Goal: Task Accomplishment & Management: Manage account settings

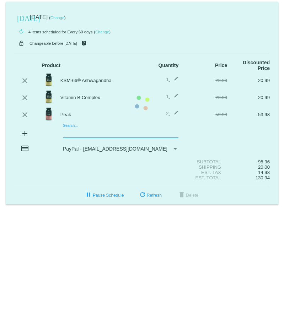
click at [70, 113] on mat-card "[DATE] [DATE] ( Change ) autorenew 4 items scheduled for Every 60 days ( Change…" at bounding box center [142, 103] width 272 height 203
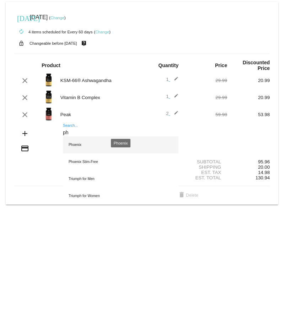
type input "ph"
click at [87, 136] on div "Phoenix" at bounding box center [120, 144] width 115 height 17
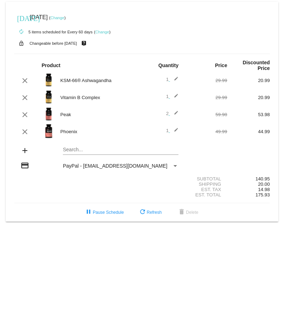
click at [177, 127] on mat-icon "edit" at bounding box center [174, 131] width 9 height 9
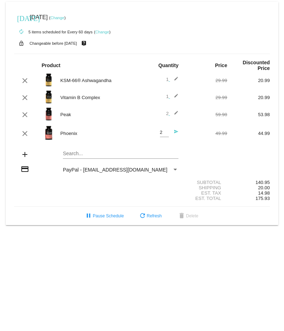
type input "2"
click at [166, 130] on input "2" at bounding box center [164, 132] width 9 height 5
click at [177, 129] on mat-icon "send" at bounding box center [174, 133] width 9 height 9
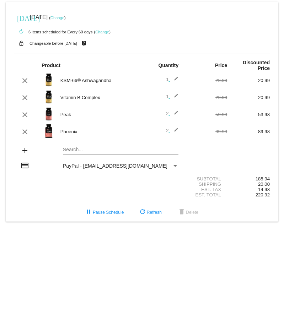
click at [167, 128] on span "2 edit" at bounding box center [172, 130] width 12 height 5
click at [175, 127] on mat-icon "edit" at bounding box center [174, 131] width 9 height 9
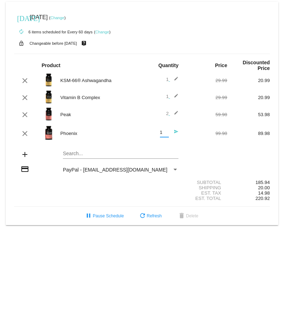
type input "1"
click at [166, 130] on input "1" at bounding box center [164, 132] width 9 height 5
click at [177, 129] on mat-icon "send" at bounding box center [174, 133] width 9 height 9
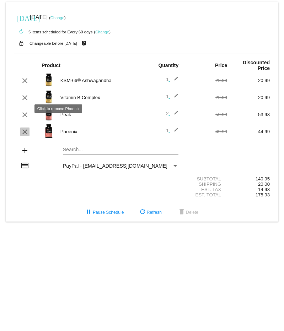
click at [26, 127] on mat-icon "clear" at bounding box center [25, 131] width 9 height 9
